Goal: Use online tool/utility: Utilize a website feature to perform a specific function

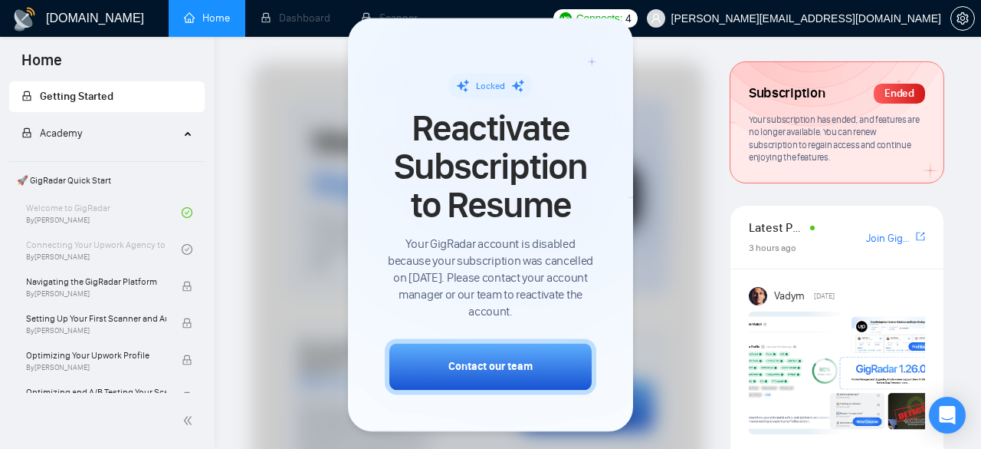
click at [222, 252] on div at bounding box center [490, 224] width 981 height 449
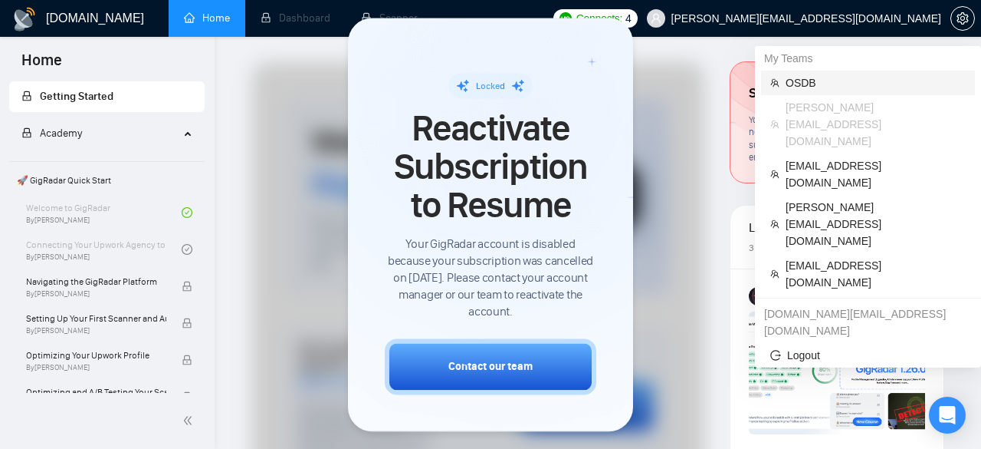
click at [826, 82] on span "OSDB" at bounding box center [876, 82] width 180 height 17
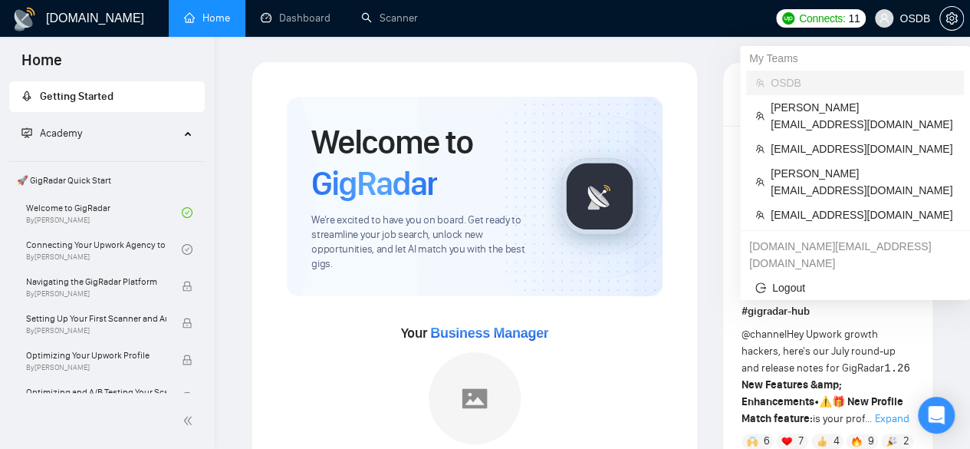
click at [903, 18] on span "OSDB" at bounding box center [914, 18] width 31 height 0
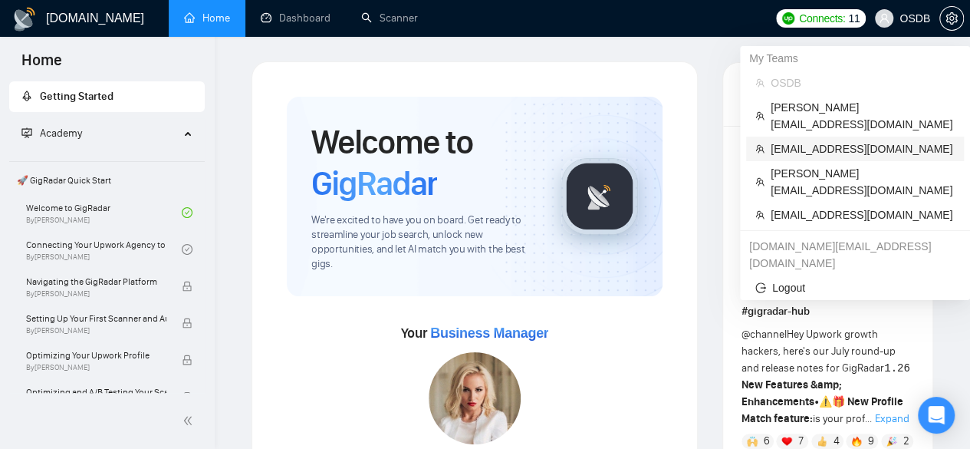
click at [879, 140] on span "[EMAIL_ADDRESS][DOMAIN_NAME]" at bounding box center [863, 148] width 184 height 17
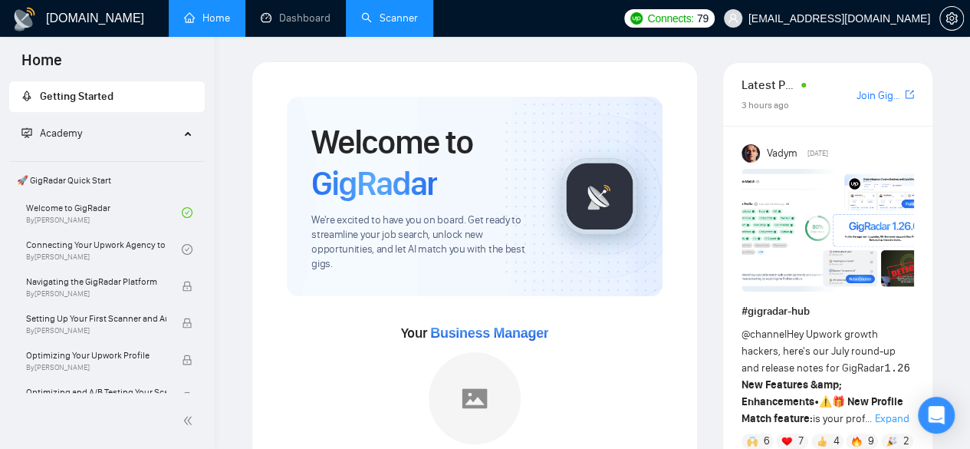
click at [373, 15] on link "Scanner" at bounding box center [389, 18] width 57 height 13
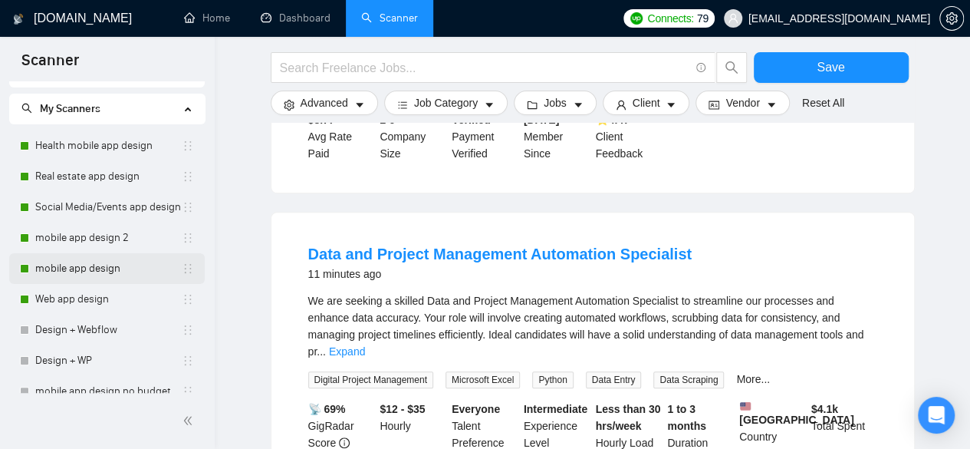
scroll to position [25, 0]
click at [137, 278] on link "mobile app design" at bounding box center [108, 268] width 146 height 31
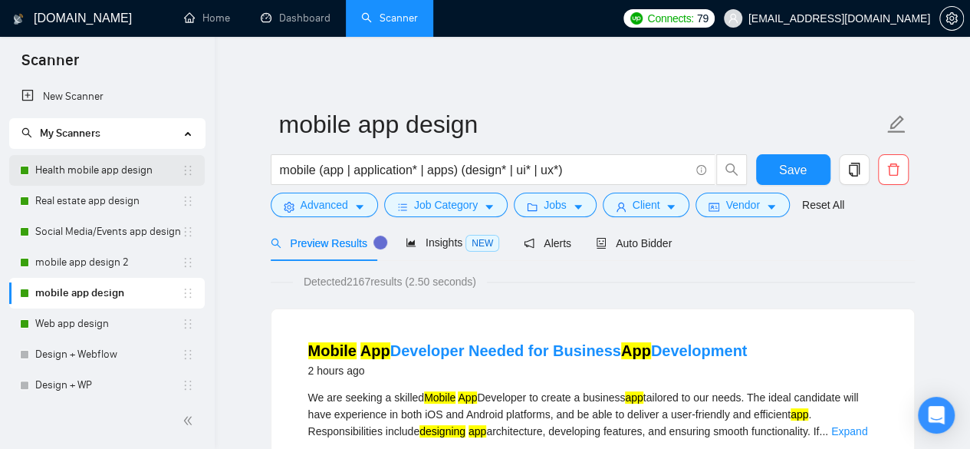
click at [117, 168] on link "Health mobile app design" at bounding box center [108, 170] width 146 height 31
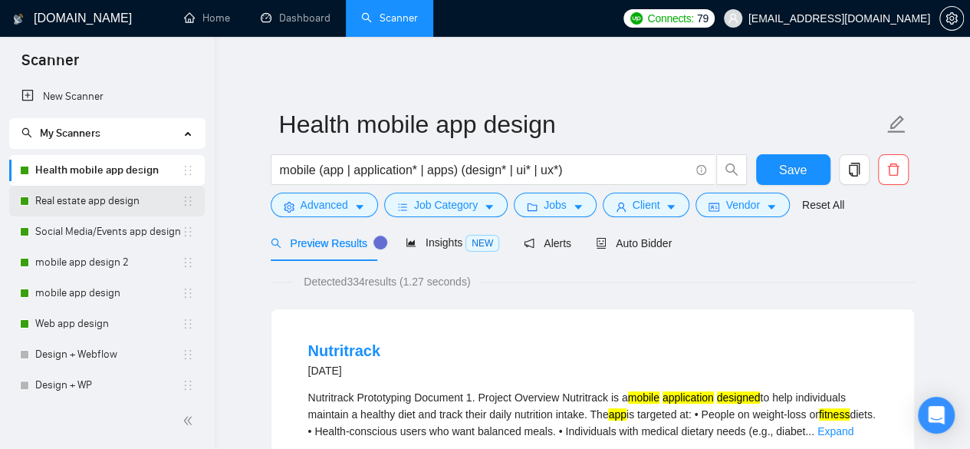
click at [92, 192] on link "Real estate app design" at bounding box center [108, 201] width 146 height 31
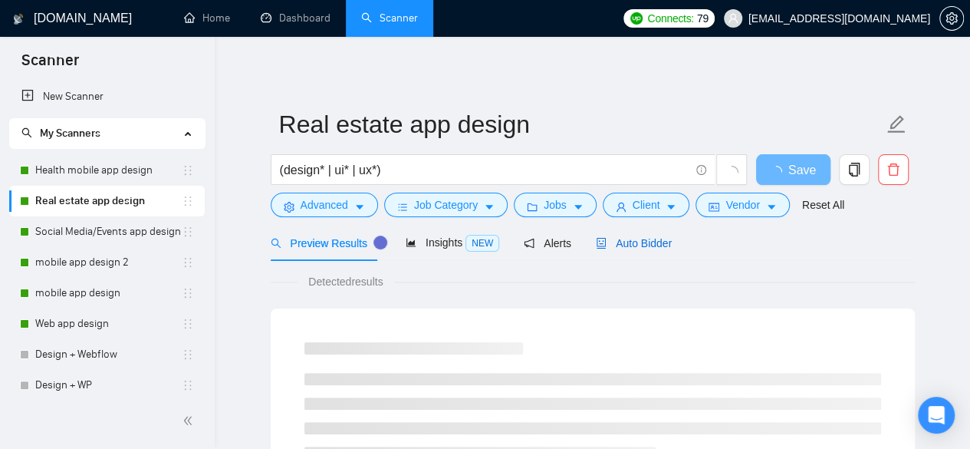
click at [608, 245] on span "Auto Bidder" at bounding box center [634, 243] width 76 height 12
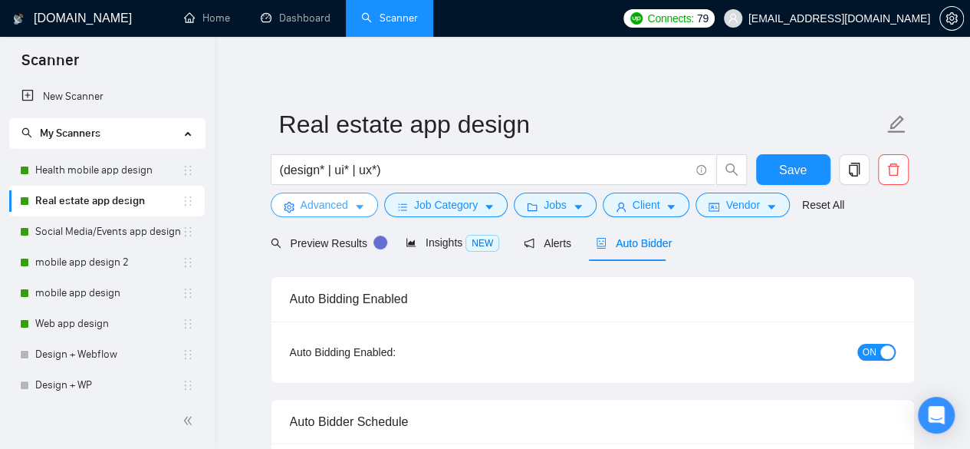
click at [352, 212] on button "Advanced" at bounding box center [324, 204] width 107 height 25
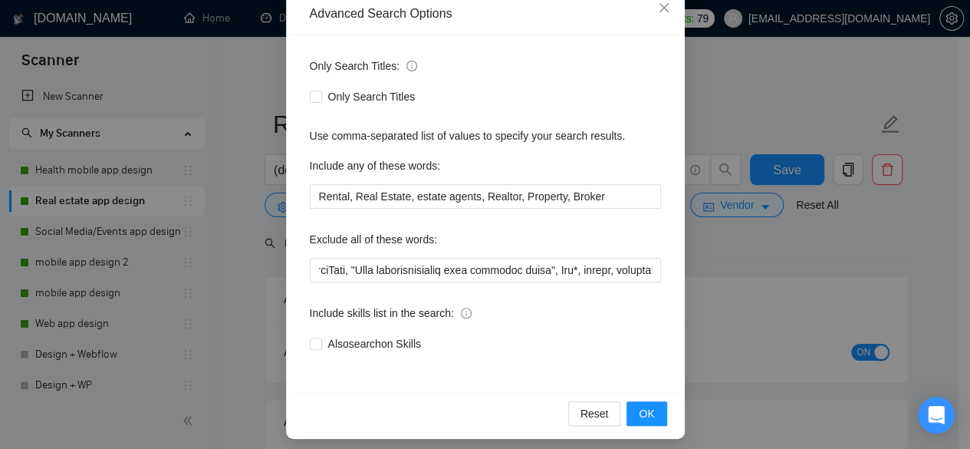
scroll to position [0, 702]
click at [728, 259] on div "Advanced Search Options Only Search Titles: Only Search Titles Use comma-separa…" at bounding box center [485, 224] width 970 height 449
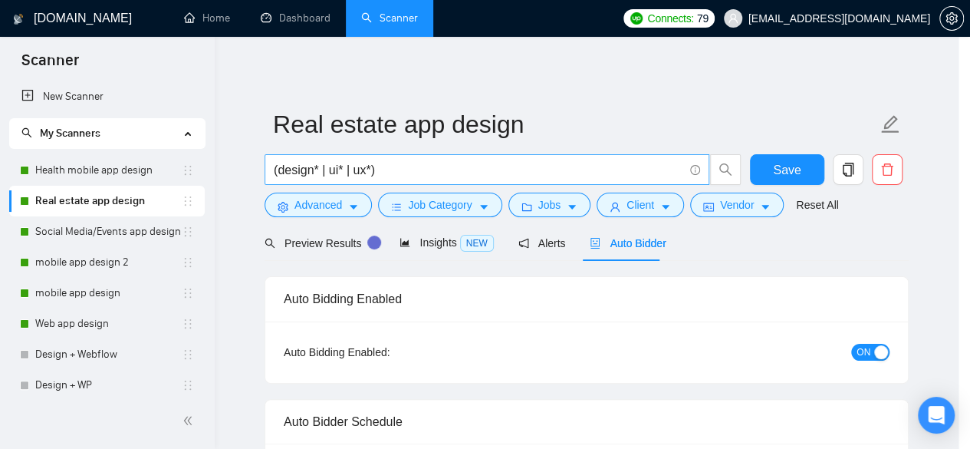
scroll to position [112, 0]
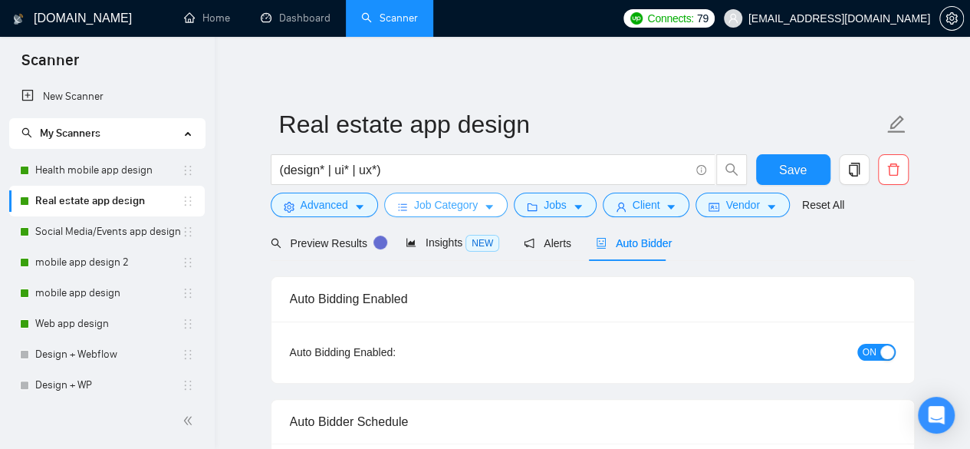
click at [465, 199] on span "Job Category" at bounding box center [446, 204] width 64 height 17
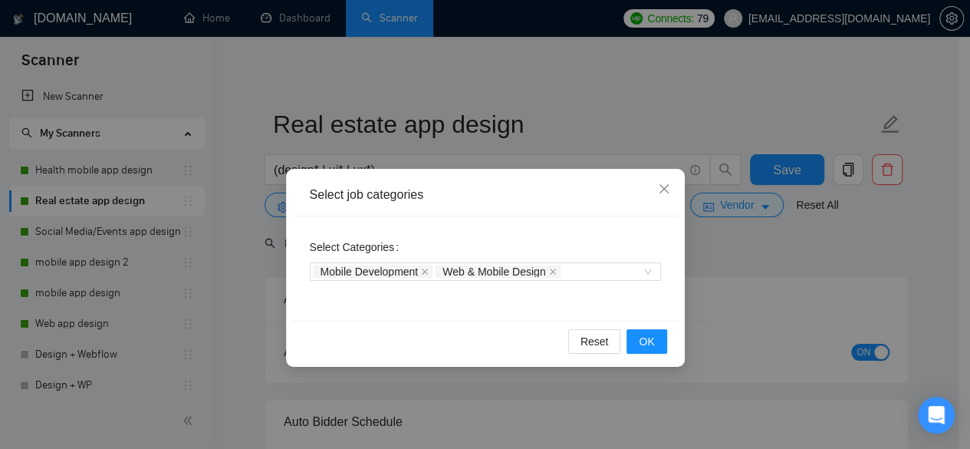
click at [771, 280] on div "Select job categories Select Categories Mobile Development Web & Mobile Design …" at bounding box center [485, 224] width 970 height 449
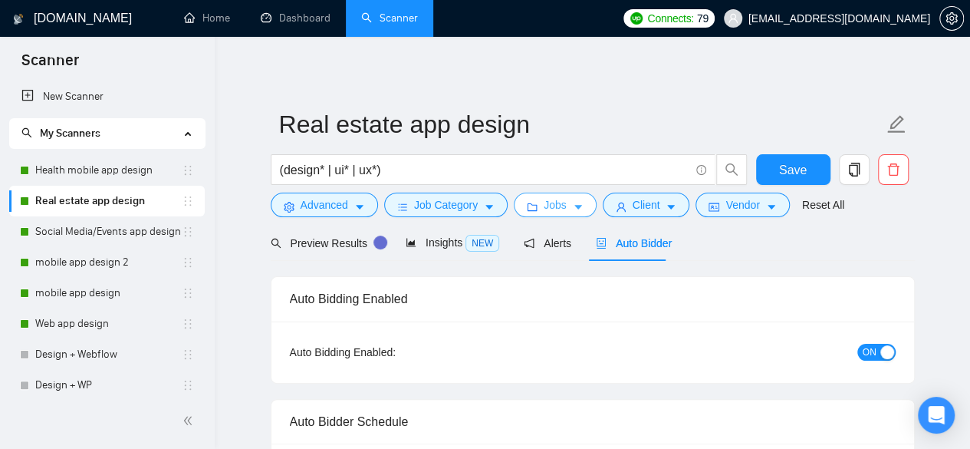
click at [544, 199] on span "Jobs" at bounding box center [555, 204] width 23 height 17
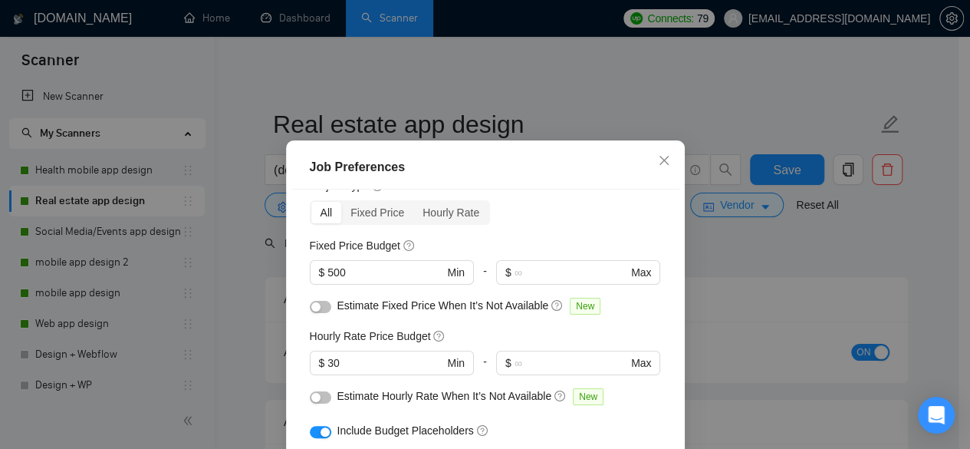
scroll to position [0, 0]
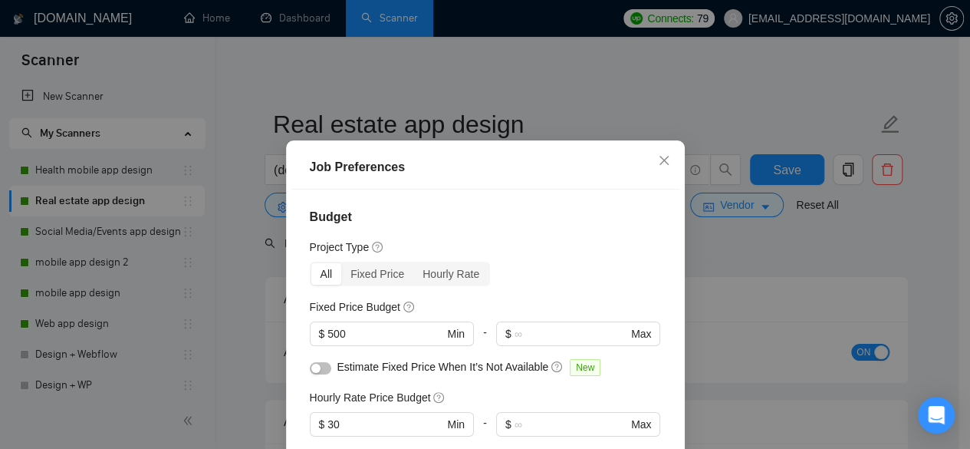
click at [794, 387] on div "Job Preferences Budget Project Type All Fixed Price Hourly Rate Fixed Price Bud…" at bounding box center [485, 224] width 970 height 449
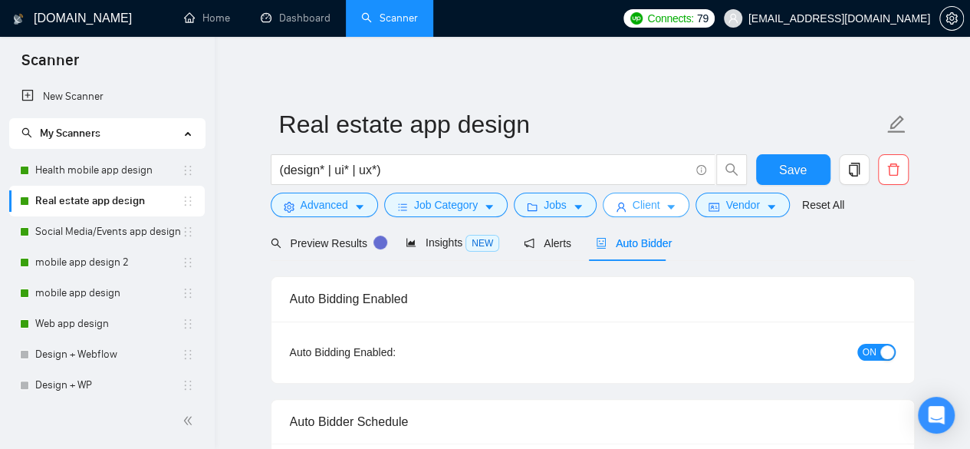
click at [668, 205] on icon "caret-down" at bounding box center [672, 207] width 8 height 5
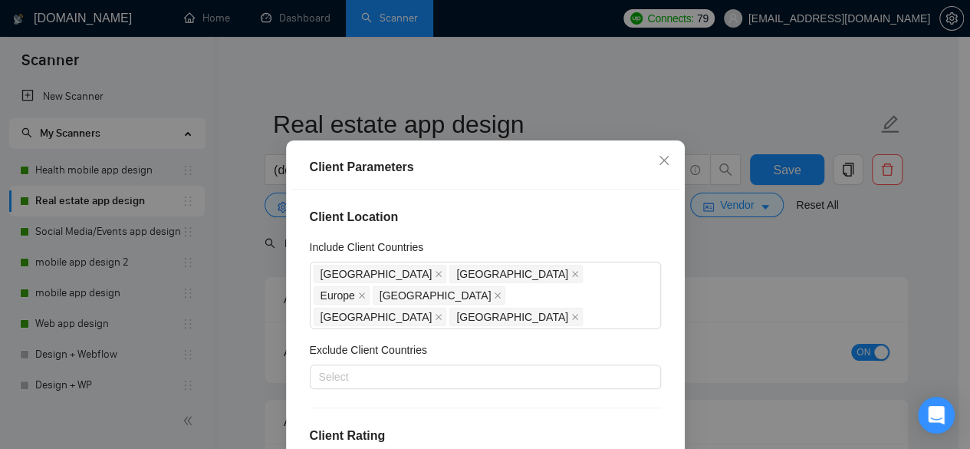
scroll to position [58, 0]
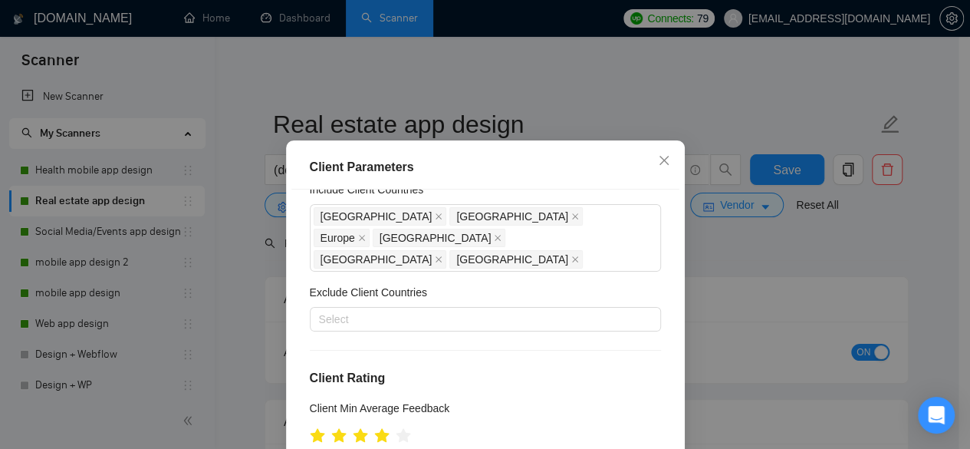
click at [221, 311] on div "Client Parameters Client Location Include Client Countries [GEOGRAPHIC_DATA] [G…" at bounding box center [485, 224] width 970 height 449
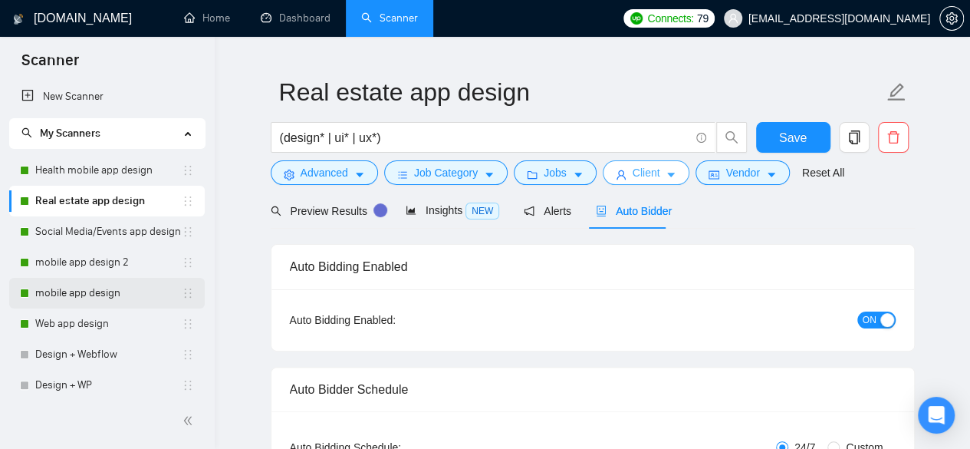
scroll to position [0, 0]
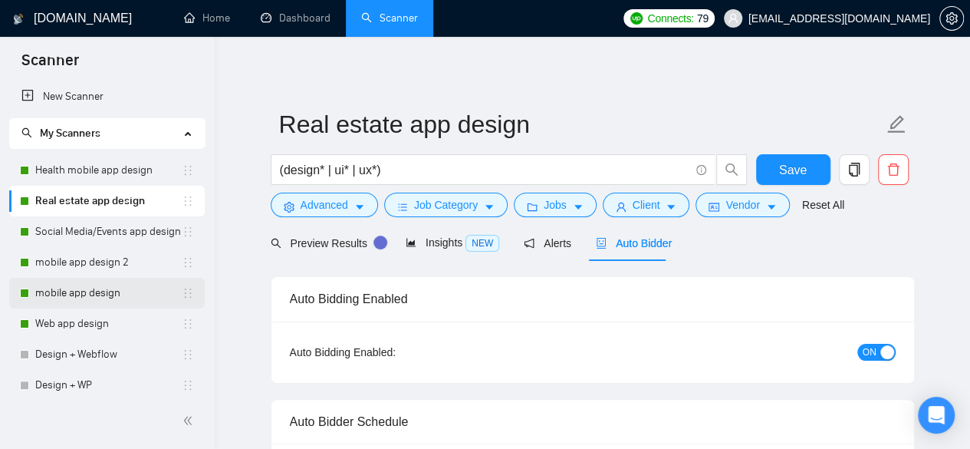
click at [138, 300] on link "mobile app design" at bounding box center [108, 293] width 146 height 31
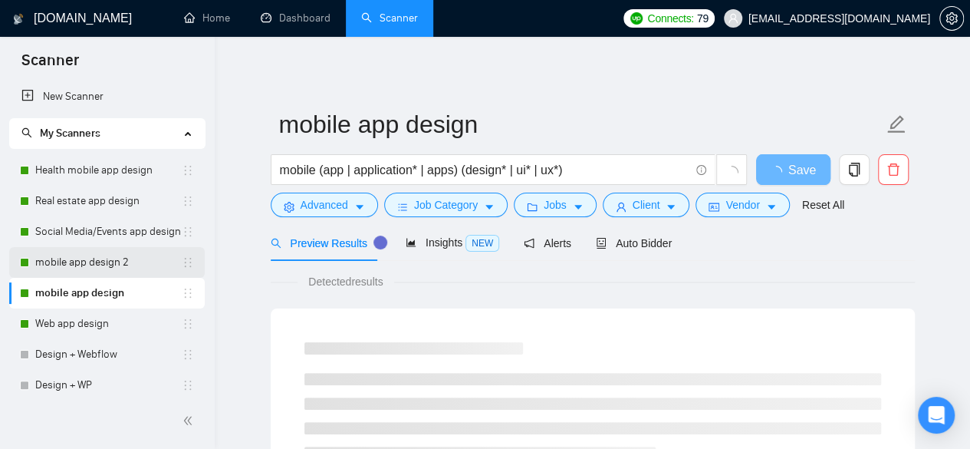
click at [123, 255] on link "mobile app design 2" at bounding box center [108, 262] width 146 height 31
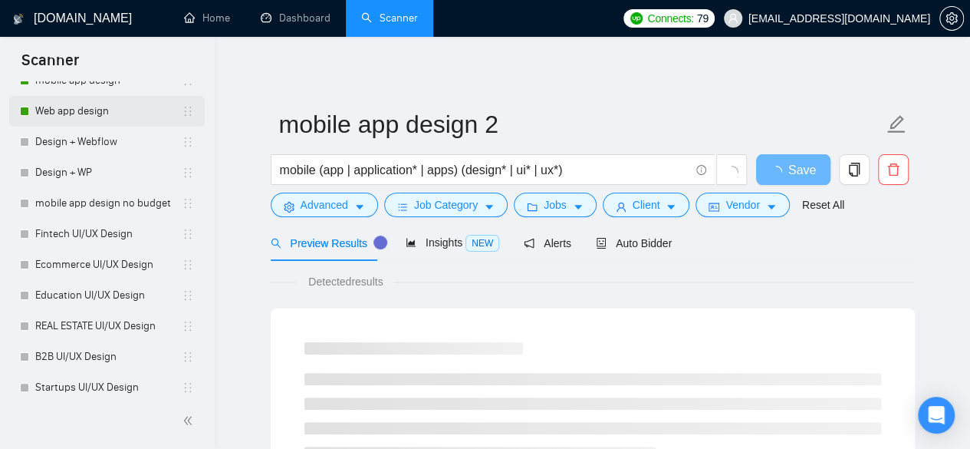
scroll to position [170, 0]
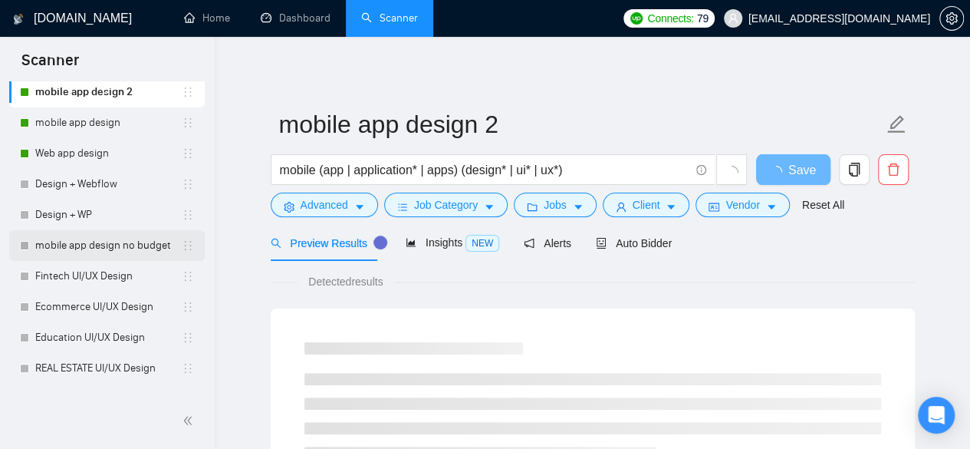
click at [117, 236] on link "mobile app design no budget" at bounding box center [108, 245] width 146 height 31
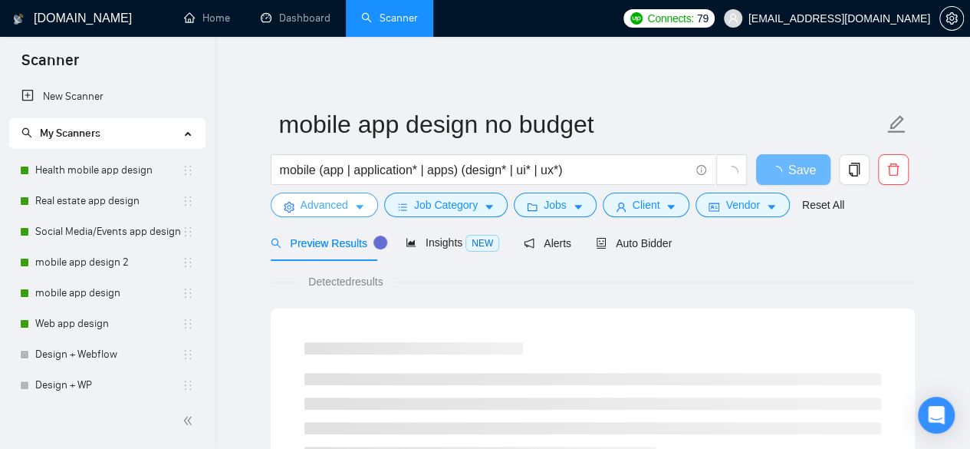
click at [356, 213] on button "Advanced" at bounding box center [324, 204] width 107 height 25
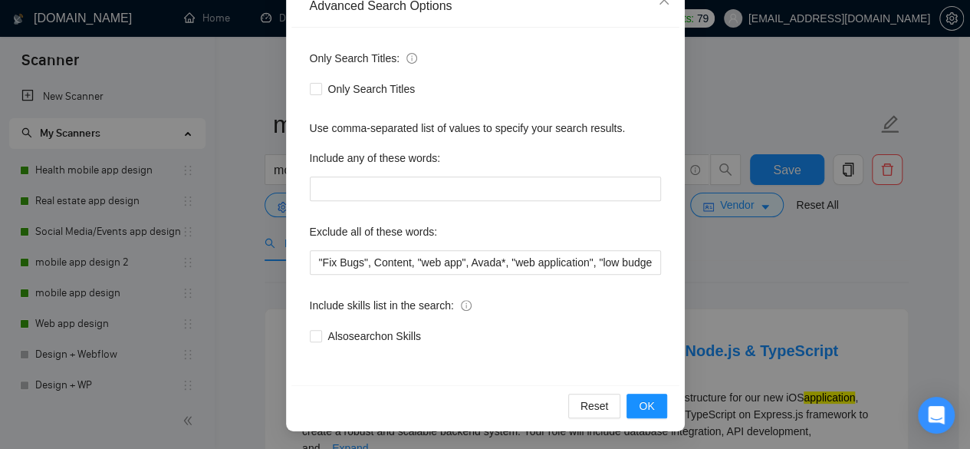
click at [721, 263] on div "Advanced Search Options Only Search Titles: Only Search Titles Use comma-separa…" at bounding box center [485, 224] width 970 height 449
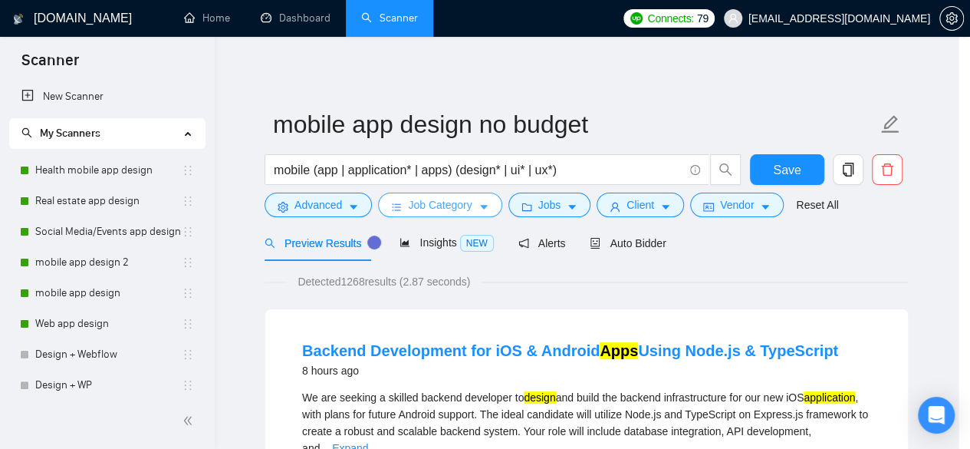
scroll to position [112, 0]
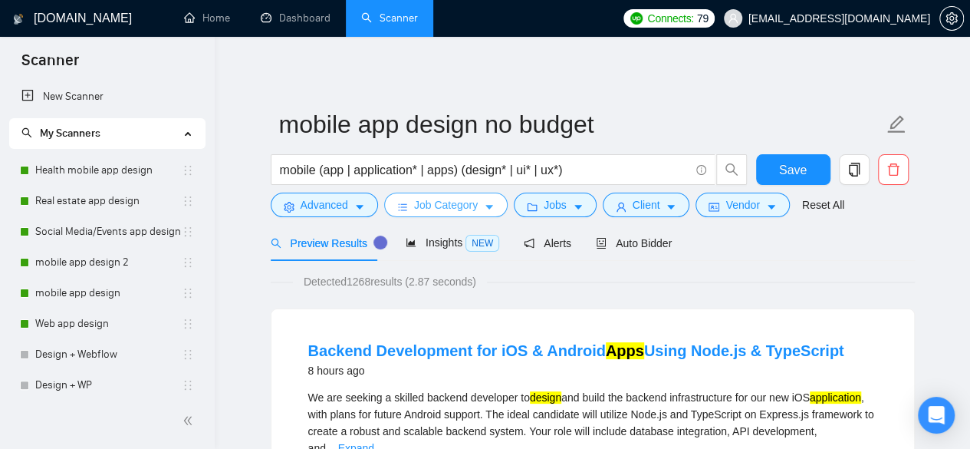
click at [408, 212] on button "Job Category" at bounding box center [445, 204] width 123 height 25
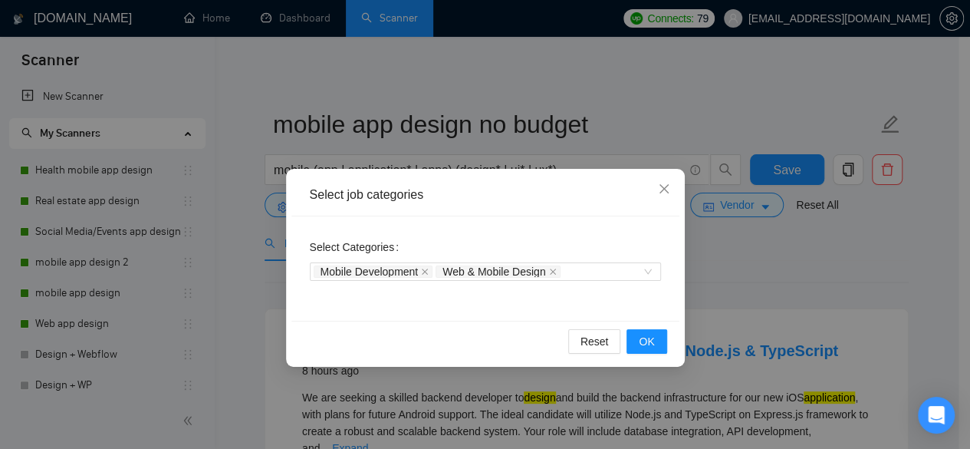
click at [267, 258] on div "Select job categories Select Categories Mobile Development Web & Mobile Design …" at bounding box center [485, 224] width 970 height 449
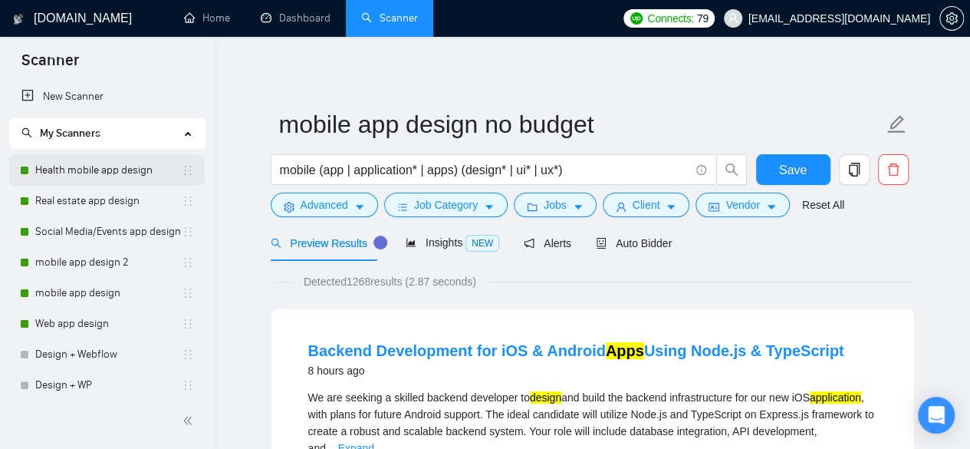
click at [113, 163] on link "Health mobile app design" at bounding box center [108, 170] width 146 height 31
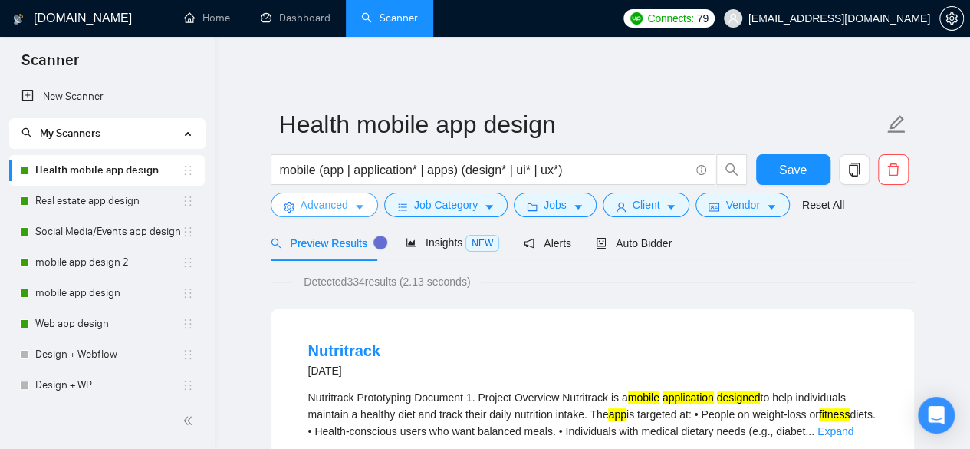
click at [328, 201] on span "Advanced" at bounding box center [325, 204] width 48 height 17
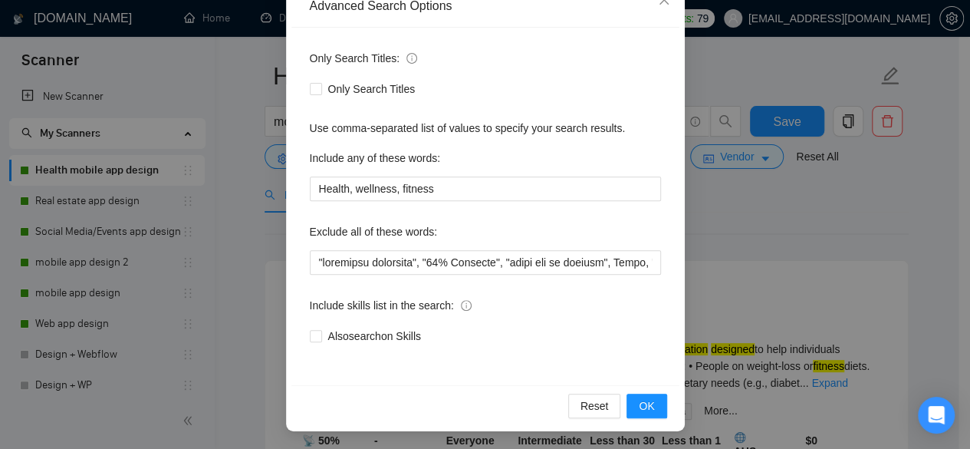
scroll to position [51, 0]
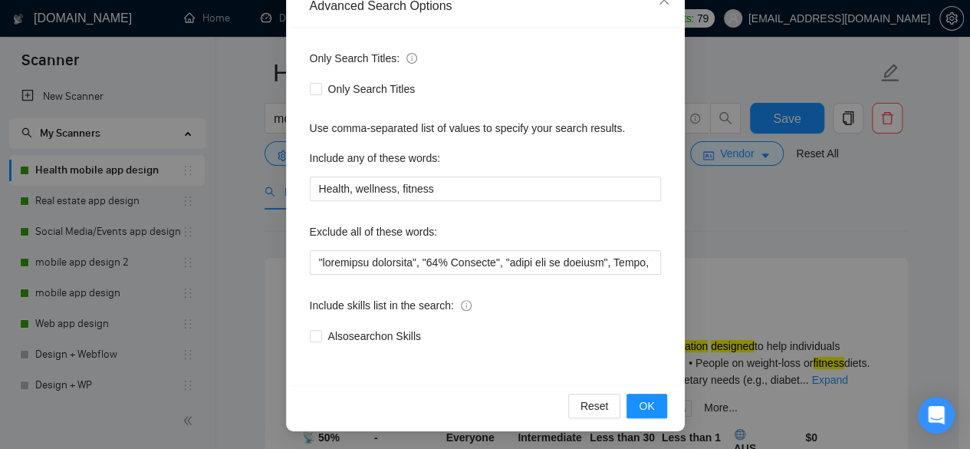
click at [728, 229] on div "Advanced Search Options Only Search Titles: Only Search Titles Use comma-separa…" at bounding box center [485, 224] width 970 height 449
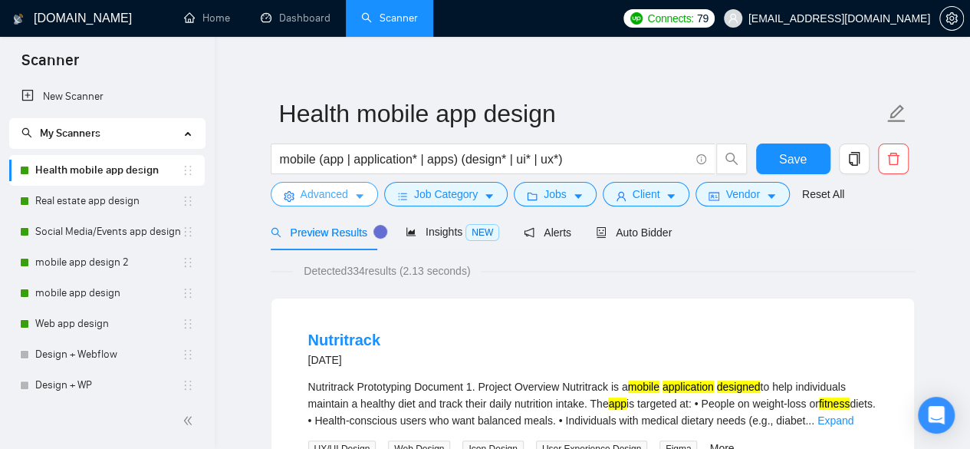
scroll to position [0, 0]
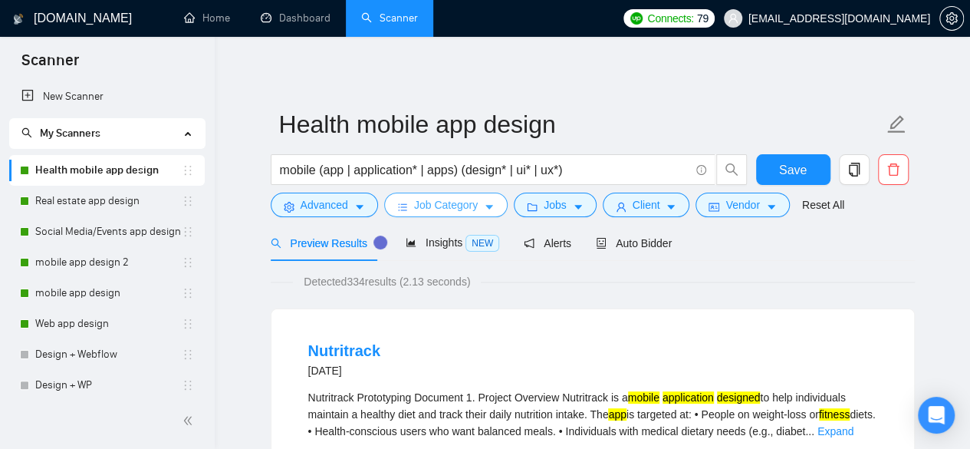
click at [442, 209] on span "Job Category" at bounding box center [446, 204] width 64 height 17
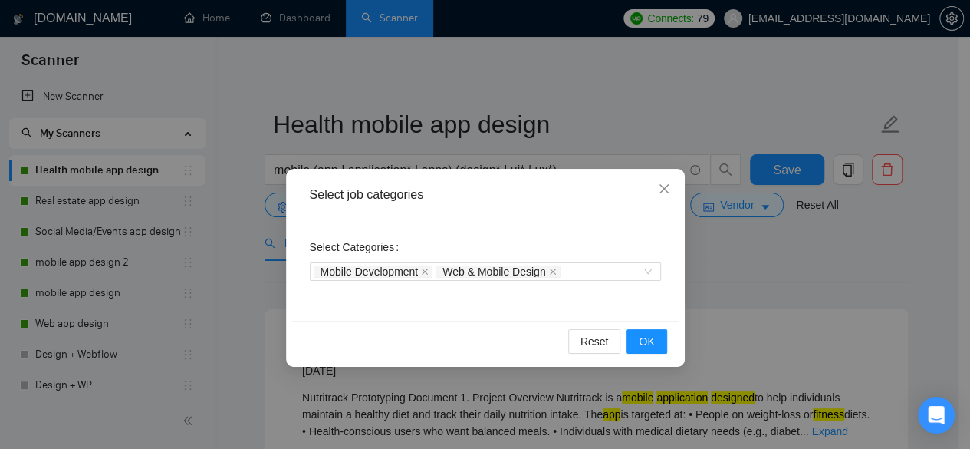
click at [761, 275] on div "Select job categories Select Categories Mobile Development Web & Mobile Design …" at bounding box center [485, 224] width 970 height 449
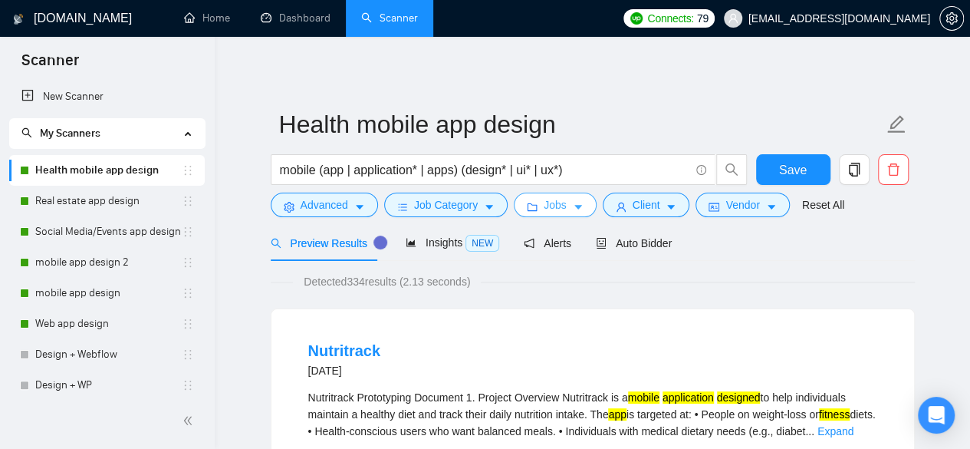
click at [544, 209] on span "Jobs" at bounding box center [555, 204] width 23 height 17
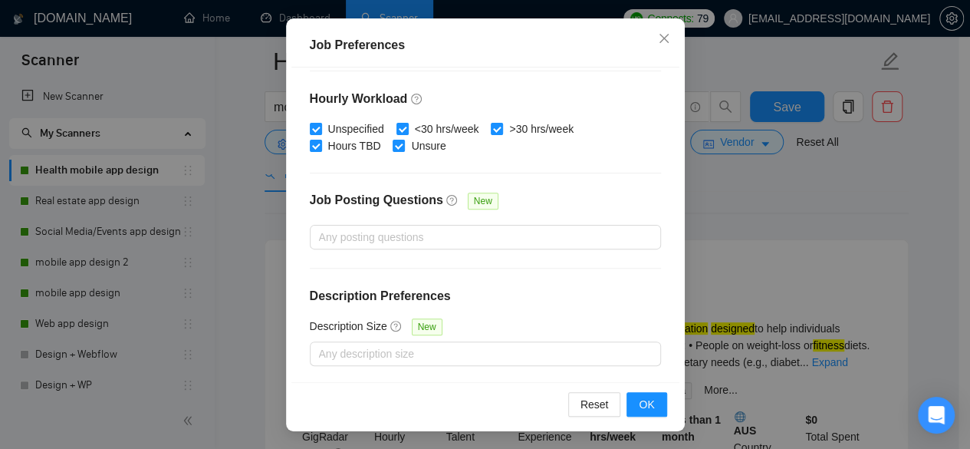
scroll to position [75, 0]
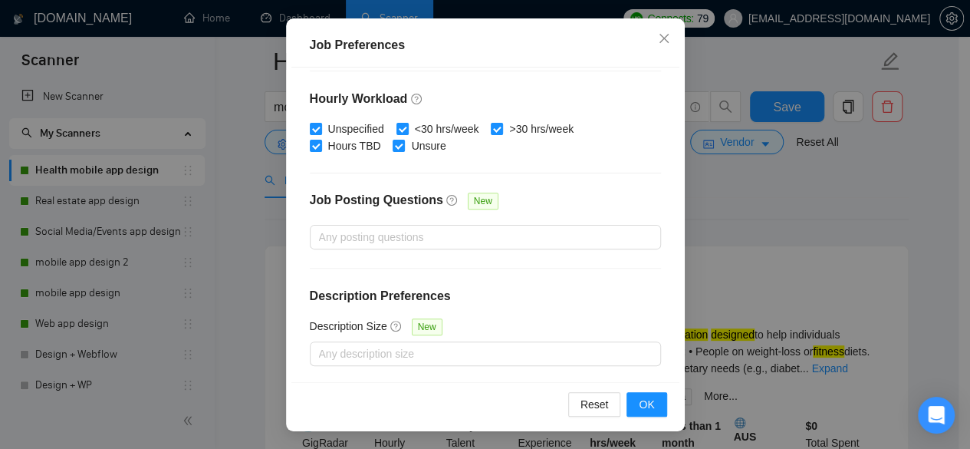
click at [760, 239] on div "Job Preferences Budget Project Type All Fixed Price Hourly Rate Fixed Price Bud…" at bounding box center [485, 224] width 970 height 449
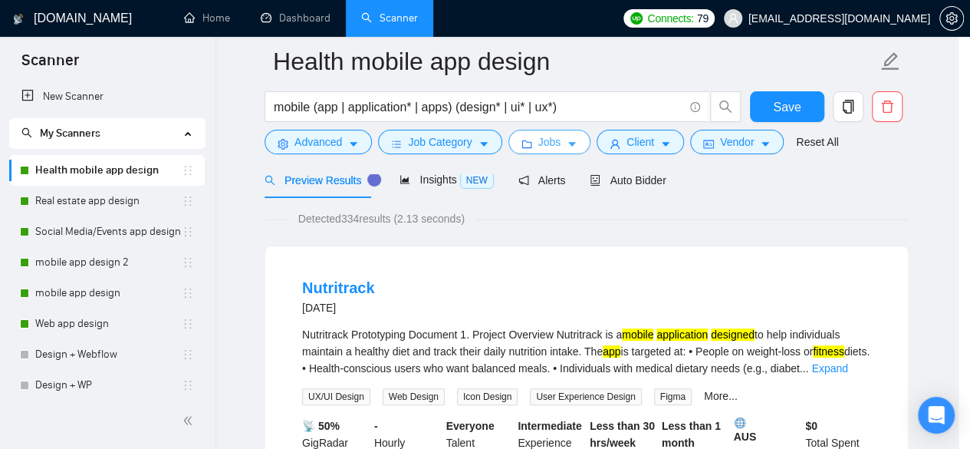
scroll to position [0, 0]
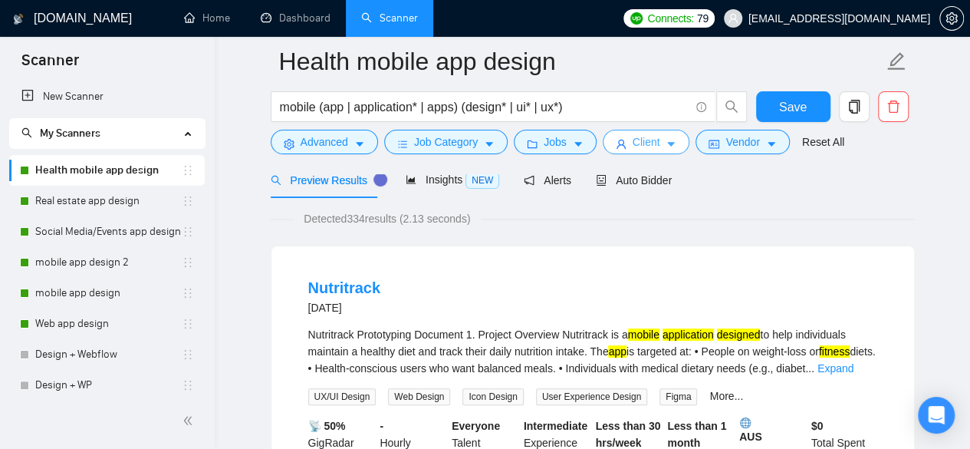
click at [656, 150] on button "Client" at bounding box center [646, 142] width 87 height 25
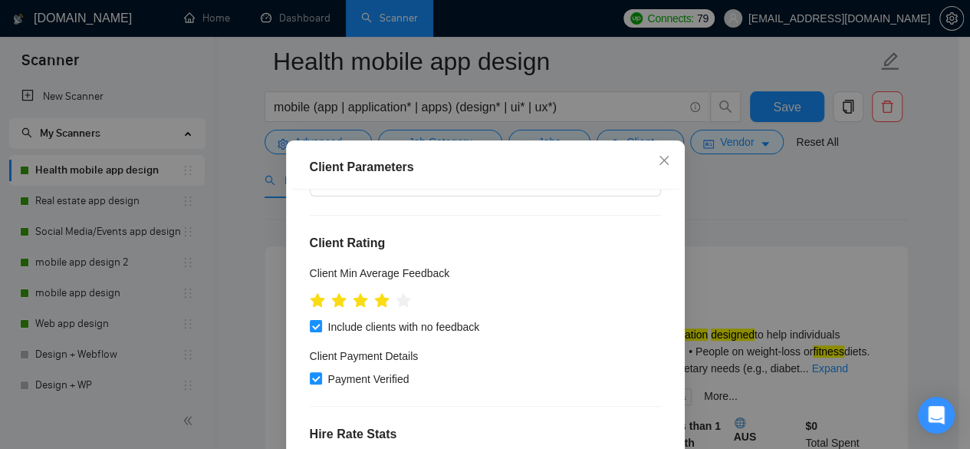
click at [616, 265] on div "Client Min Average Feedback" at bounding box center [485, 276] width 351 height 23
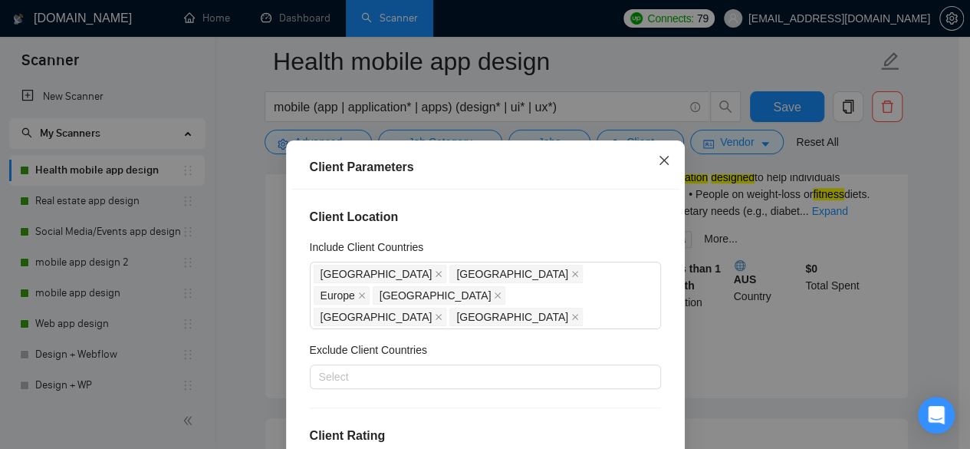
click at [659, 159] on icon "close" at bounding box center [663, 160] width 9 height 9
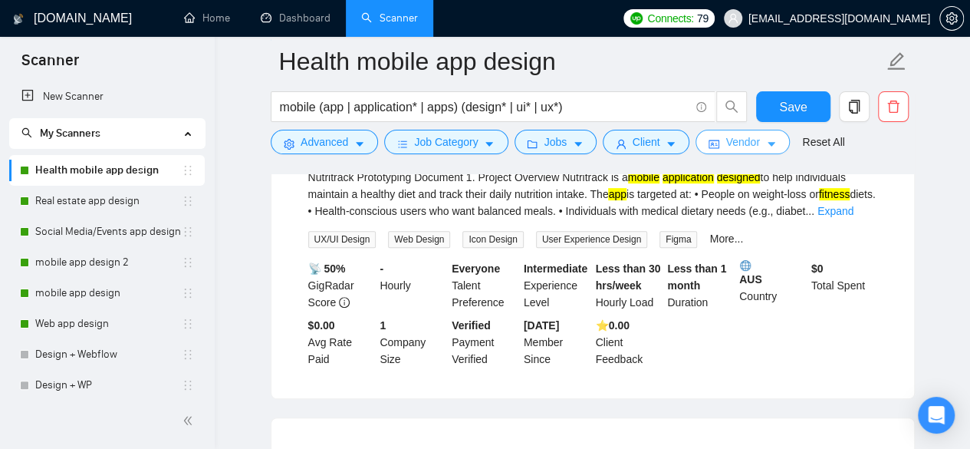
click at [732, 144] on span "Vendor" at bounding box center [742, 141] width 34 height 17
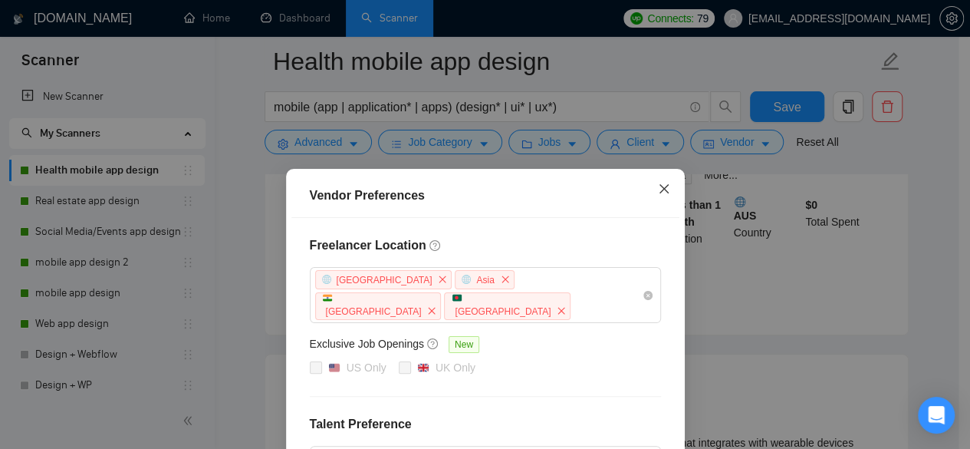
click at [658, 186] on icon "close" at bounding box center [664, 188] width 12 height 12
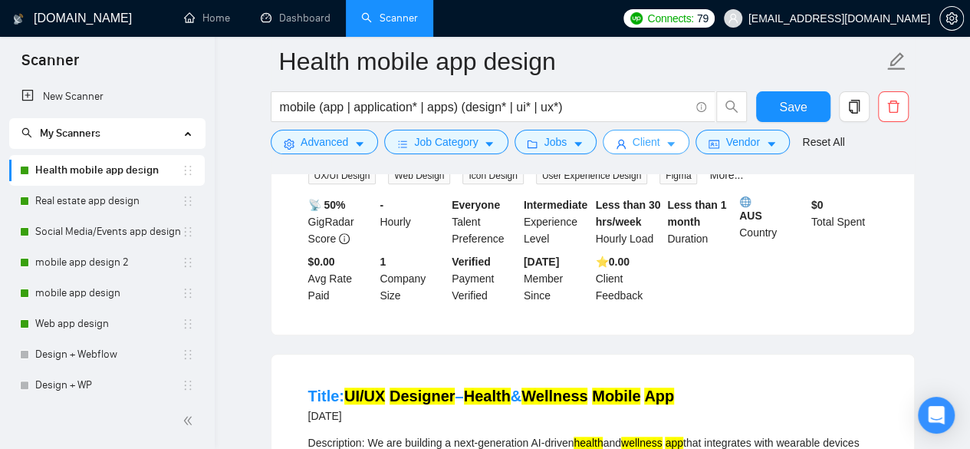
click at [669, 144] on icon "caret-down" at bounding box center [671, 144] width 11 height 11
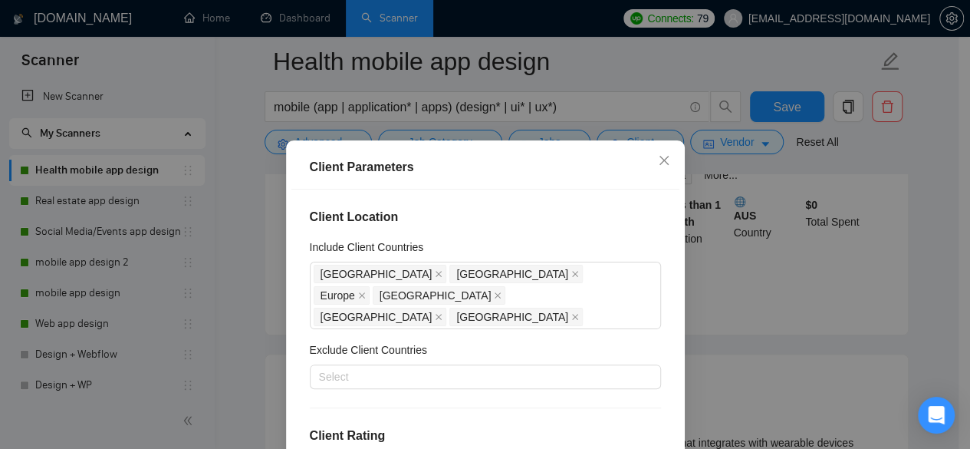
click at [786, 263] on div "Client Parameters Client Location Include Client Countries [GEOGRAPHIC_DATA] [G…" at bounding box center [485, 224] width 970 height 449
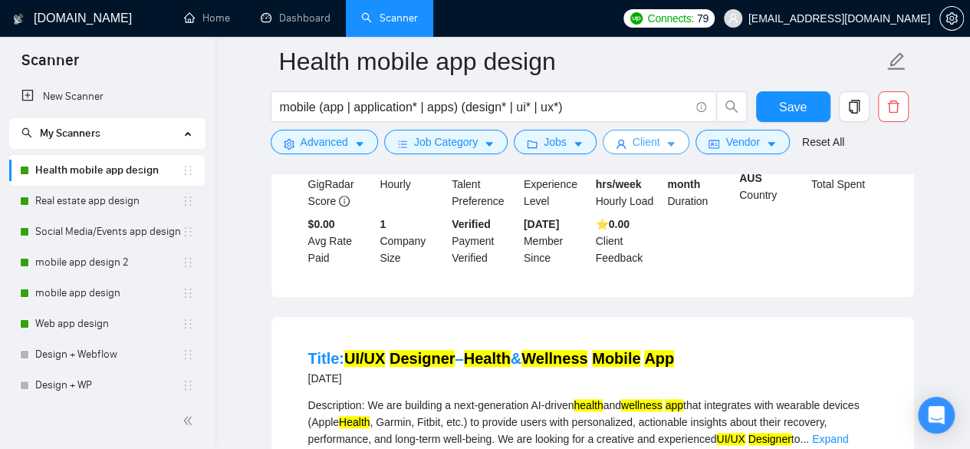
scroll to position [334, 0]
